Goal: Task Accomplishment & Management: Use online tool/utility

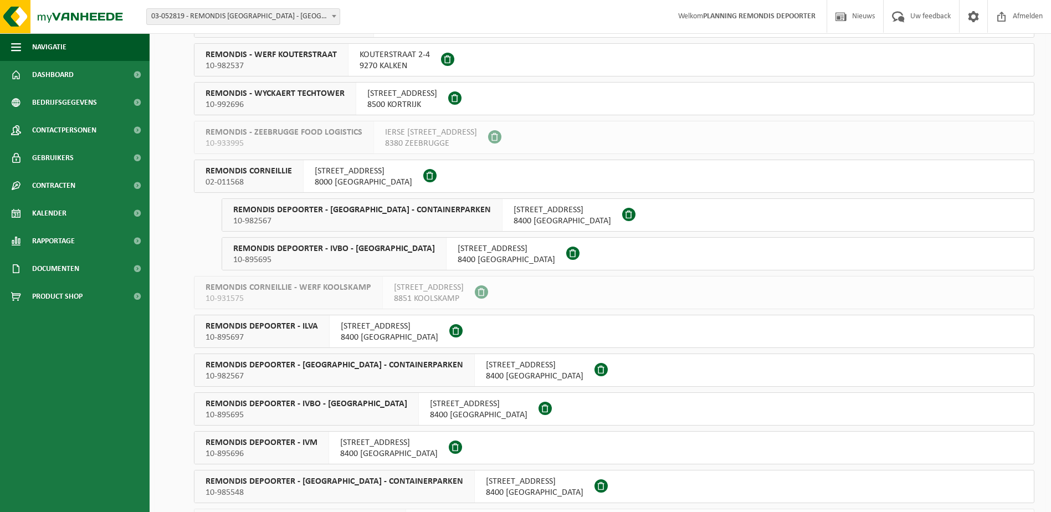
scroll to position [720, 0]
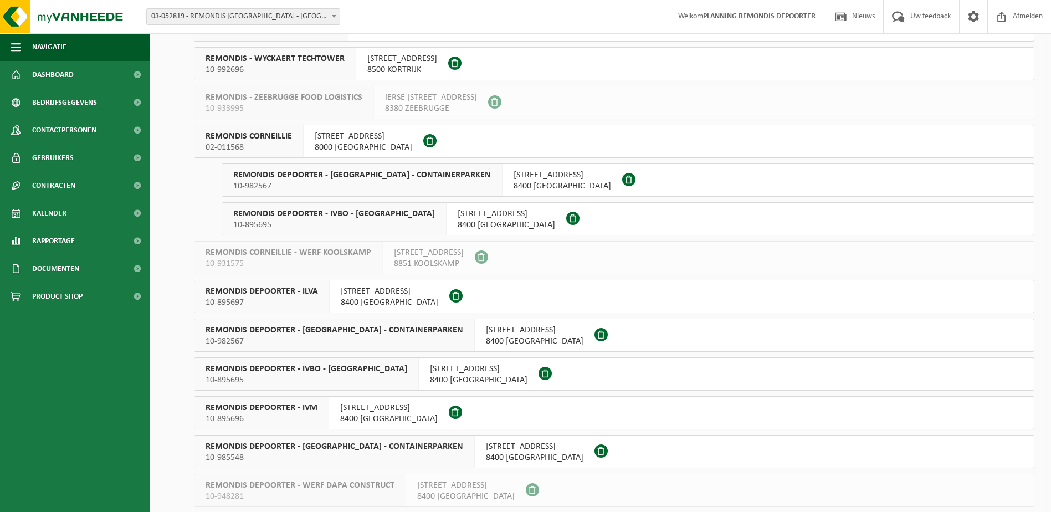
click at [329, 413] on div "[STREET_ADDRESS]" at bounding box center [389, 413] width 120 height 32
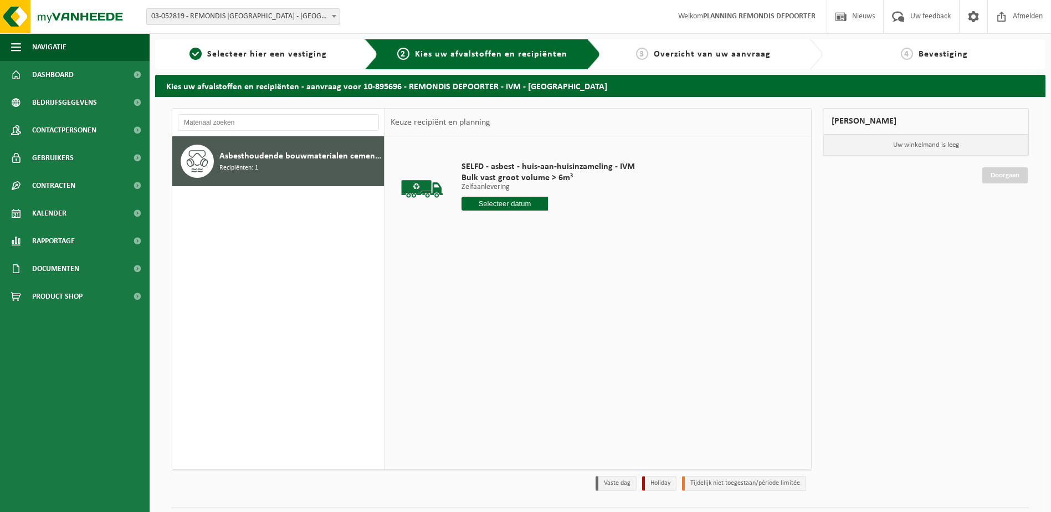
click at [517, 202] on input "text" at bounding box center [504, 204] width 87 height 14
click at [475, 318] on div "22" at bounding box center [471, 320] width 19 height 18
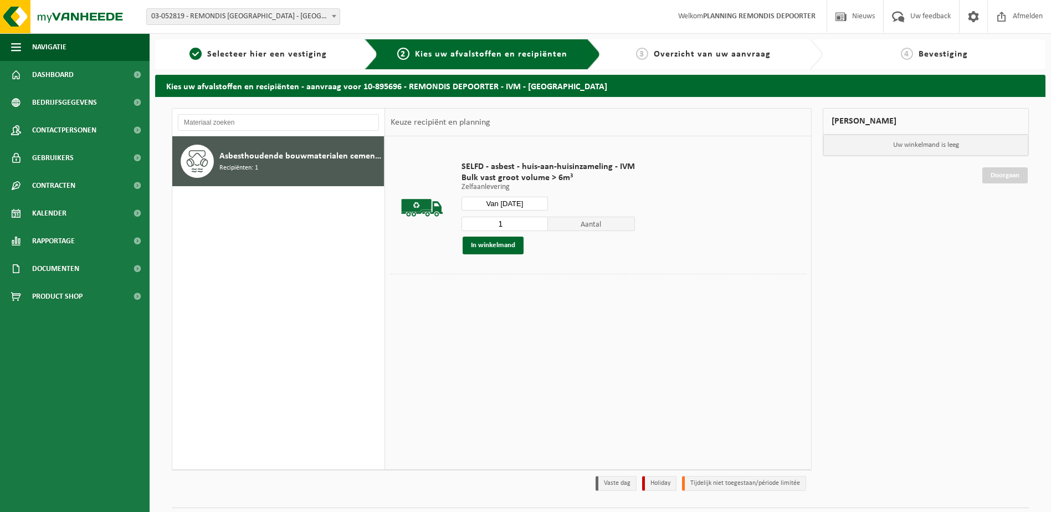
click at [496, 205] on input "Van 2025-09-22" at bounding box center [504, 204] width 87 height 14
click at [494, 320] on div "23" at bounding box center [490, 320] width 19 height 18
type input "Van 2025-09-23"
click at [495, 251] on button "In winkelmand" at bounding box center [493, 246] width 61 height 18
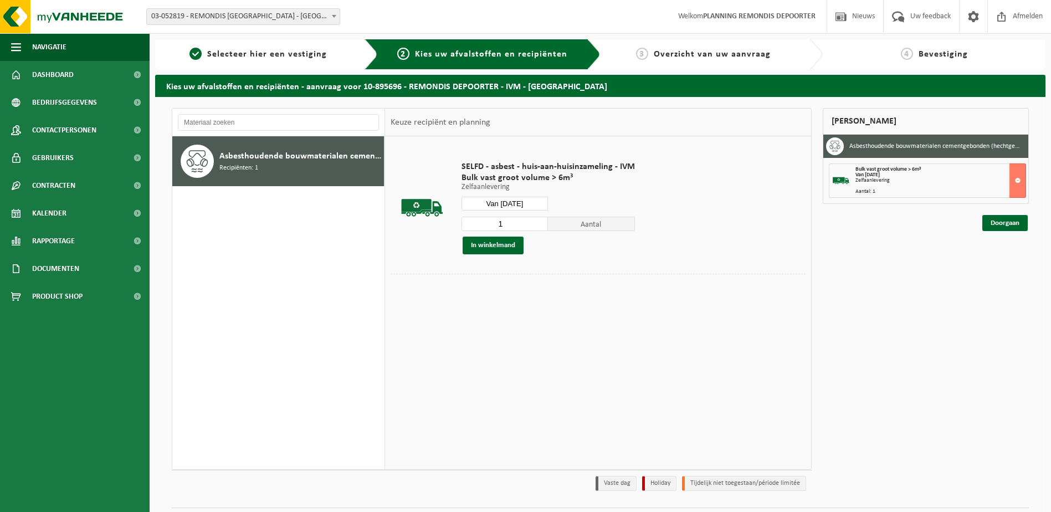
click at [999, 232] on div "Mijn winkelmand Asbesthoudende bouwmaterialen cementgebonden (hechtgebonden) Bu…" at bounding box center [925, 302] width 217 height 388
click at [999, 222] on link "Doorgaan" at bounding box center [1004, 223] width 45 height 16
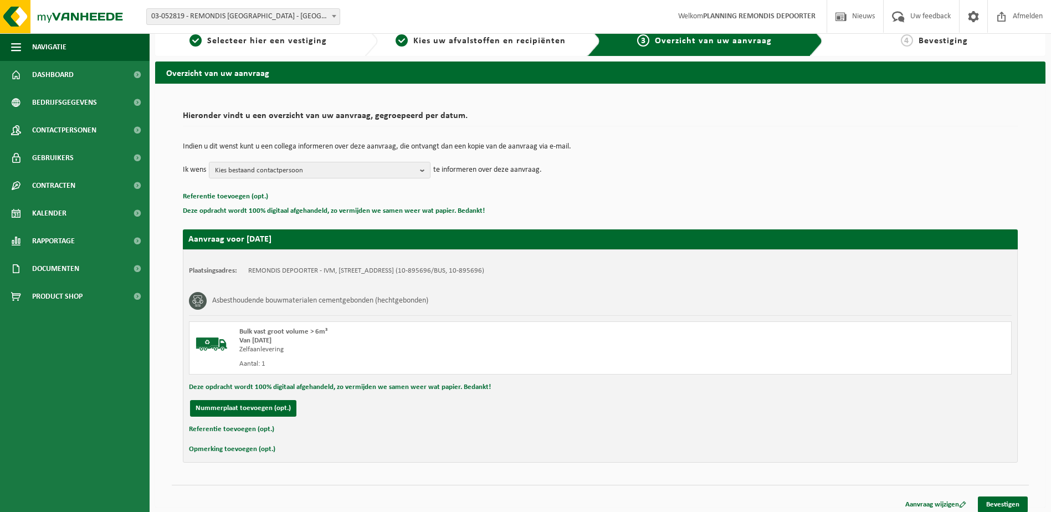
scroll to position [20, 0]
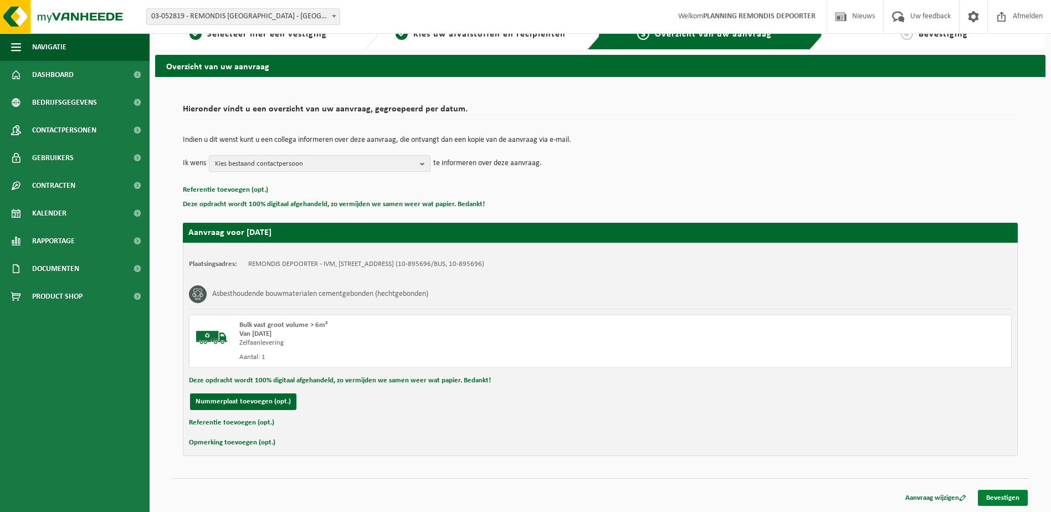
click at [1018, 501] on link "Bevestigen" at bounding box center [1003, 498] width 50 height 16
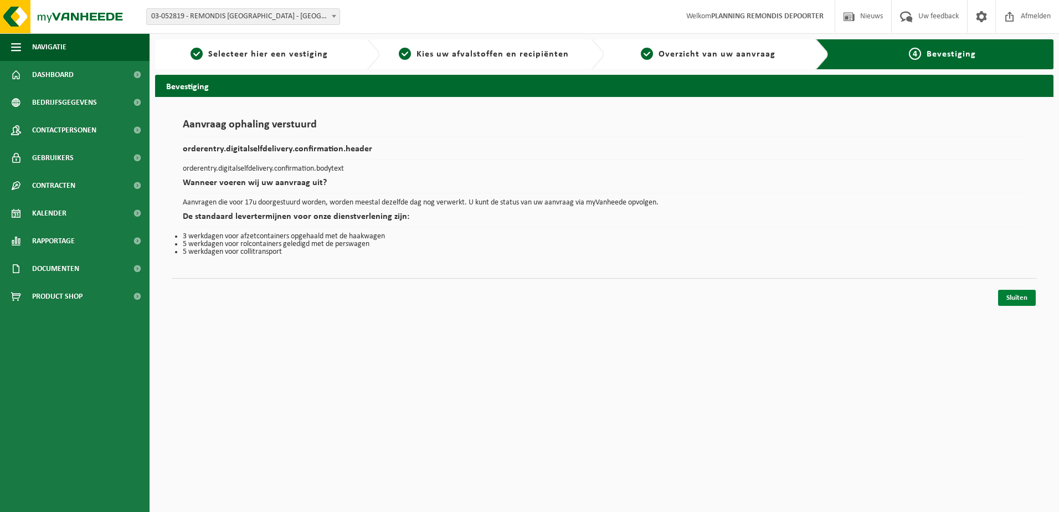
click at [1024, 300] on link "Sluiten" at bounding box center [1017, 298] width 38 height 16
